Goal: Find specific page/section

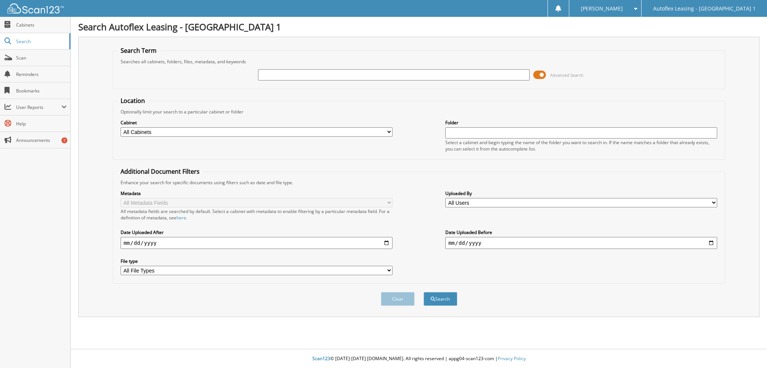
click at [487, 73] on input "text" at bounding box center [394, 74] width 272 height 11
type input "mageors"
click at [423, 292] on button "Search" at bounding box center [440, 299] width 34 height 14
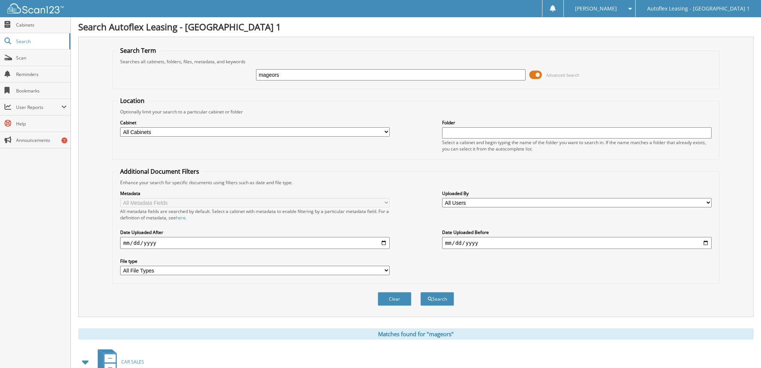
click at [532, 75] on span at bounding box center [535, 74] width 13 height 11
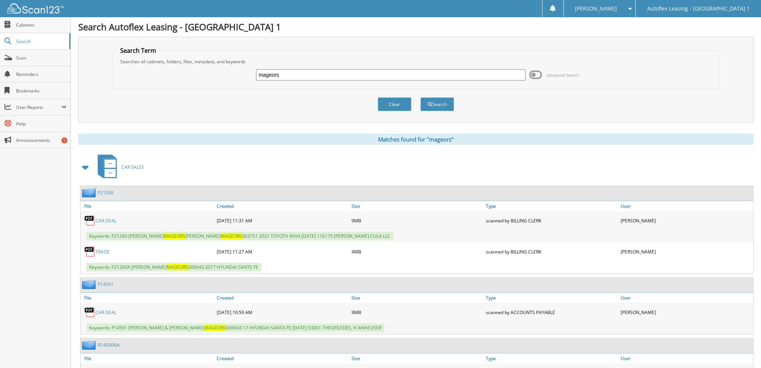
click at [115, 218] on link "CAR DEAL" at bounding box center [105, 221] width 21 height 6
